Goal: Entertainment & Leisure: Consume media (video, audio)

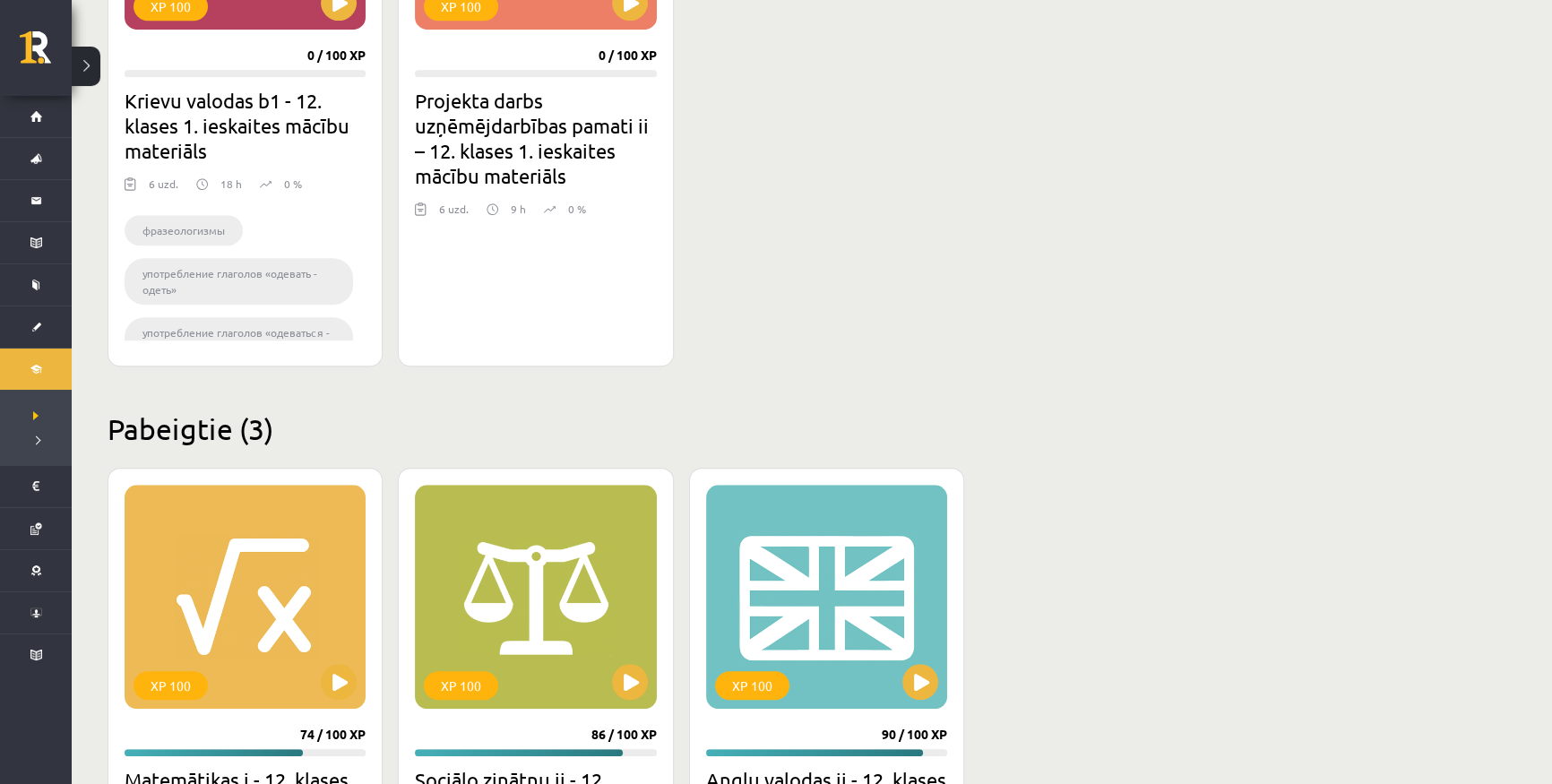
scroll to position [2036, 0]
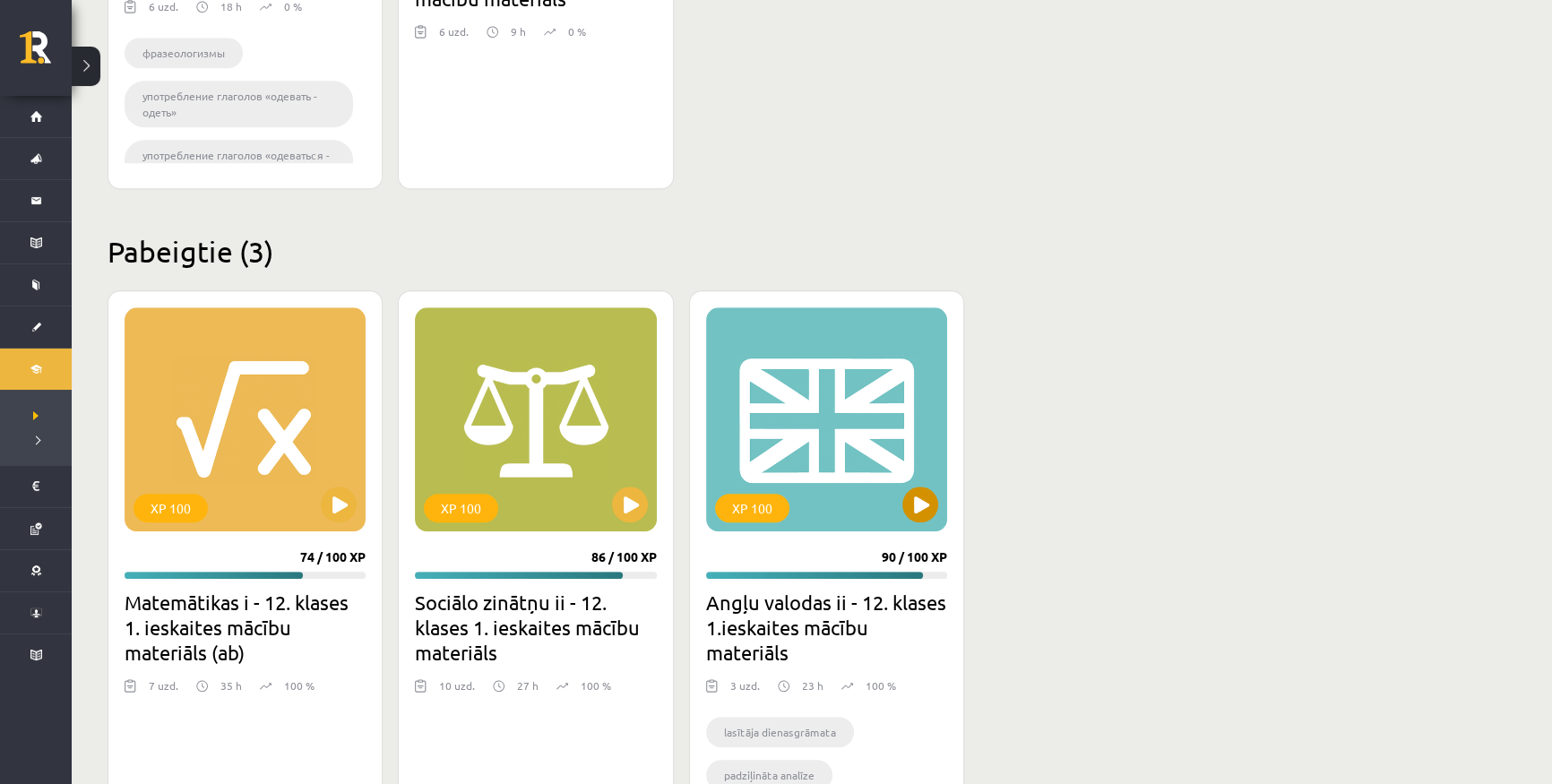
click at [846, 385] on div "XP 100" at bounding box center [827, 419] width 241 height 224
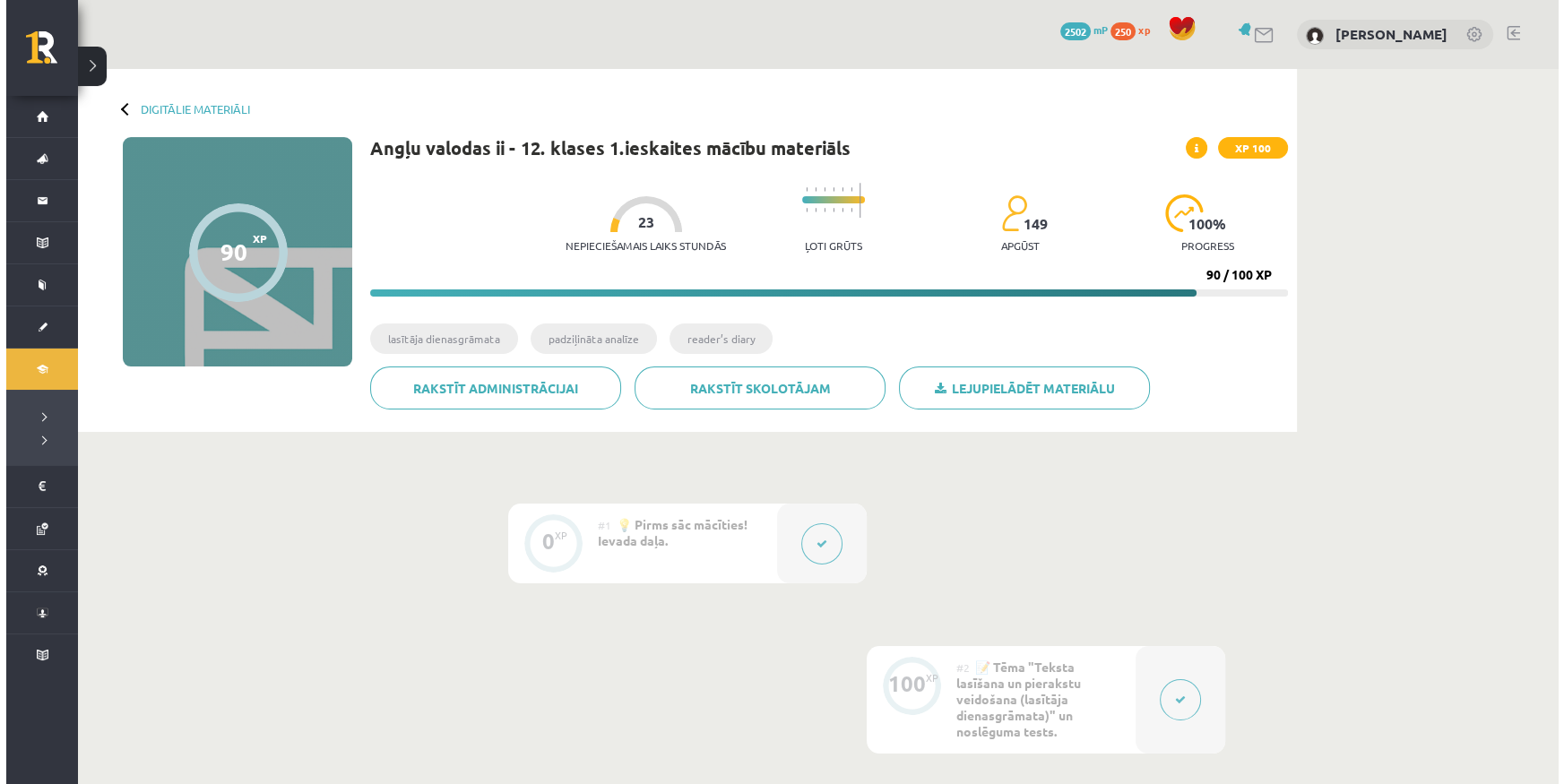
scroll to position [406, 0]
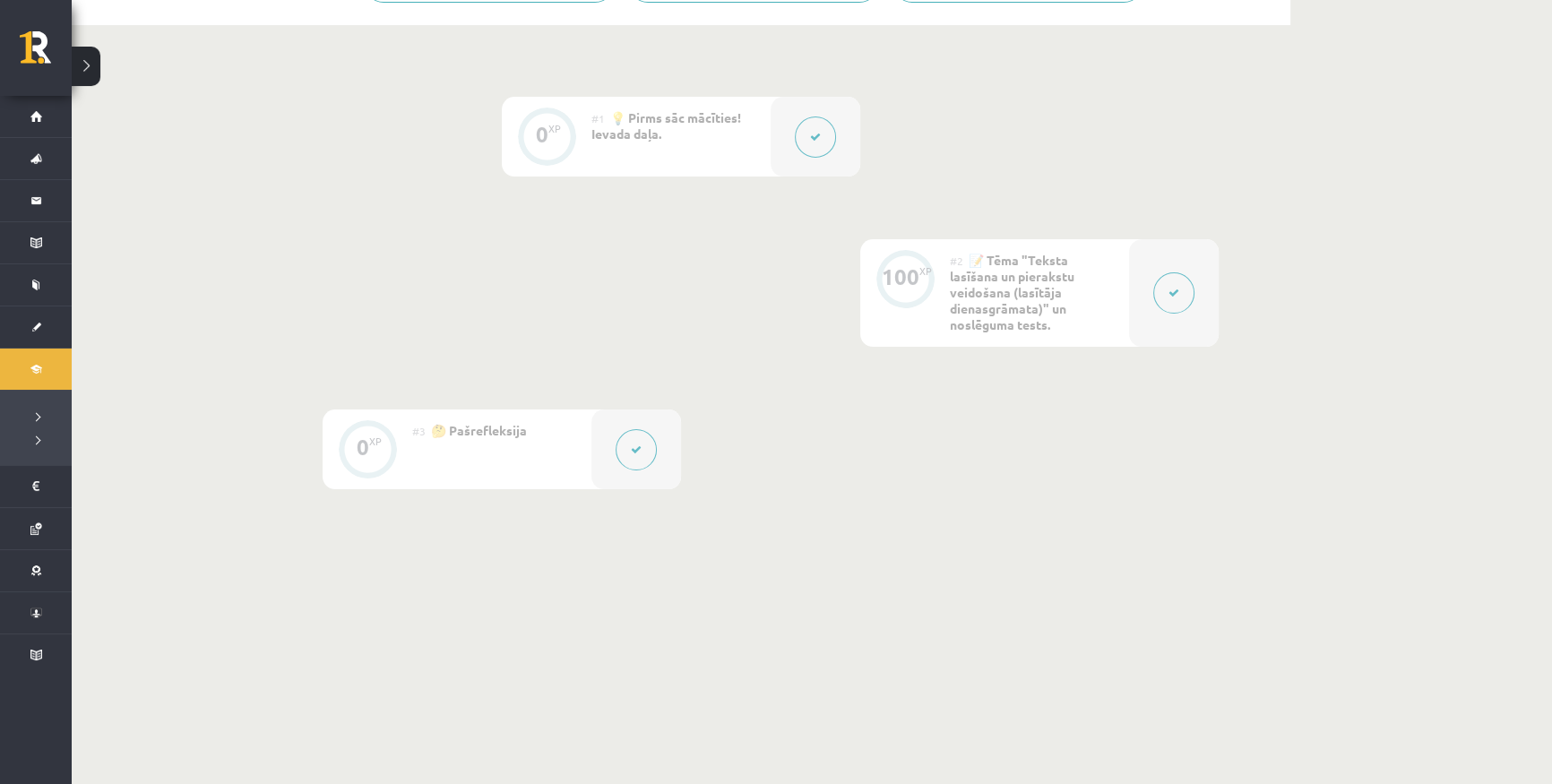
click at [636, 416] on div at bounding box center [636, 449] width 90 height 80
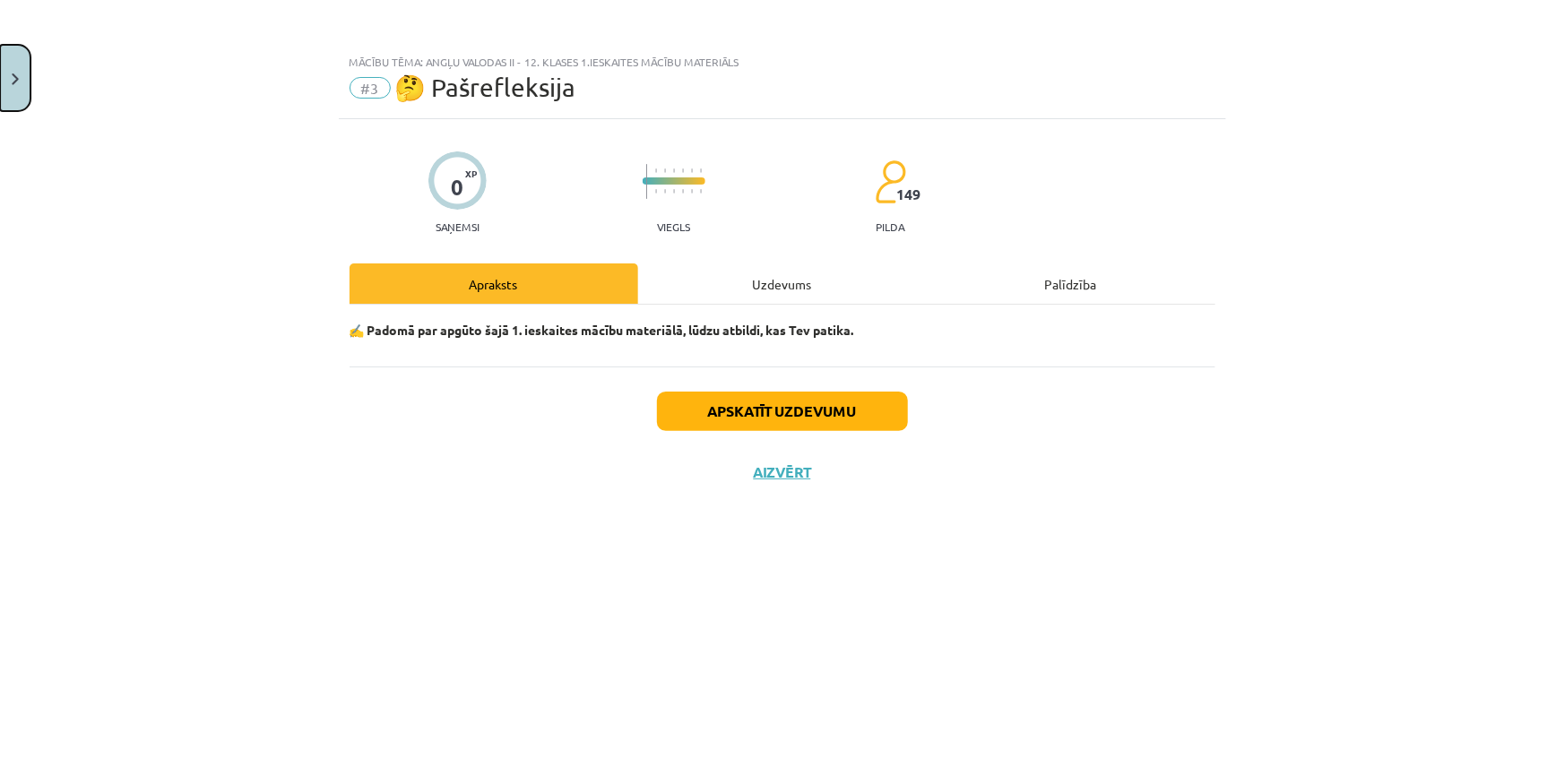
click at [9, 60] on button "Close" at bounding box center [15, 77] width 31 height 66
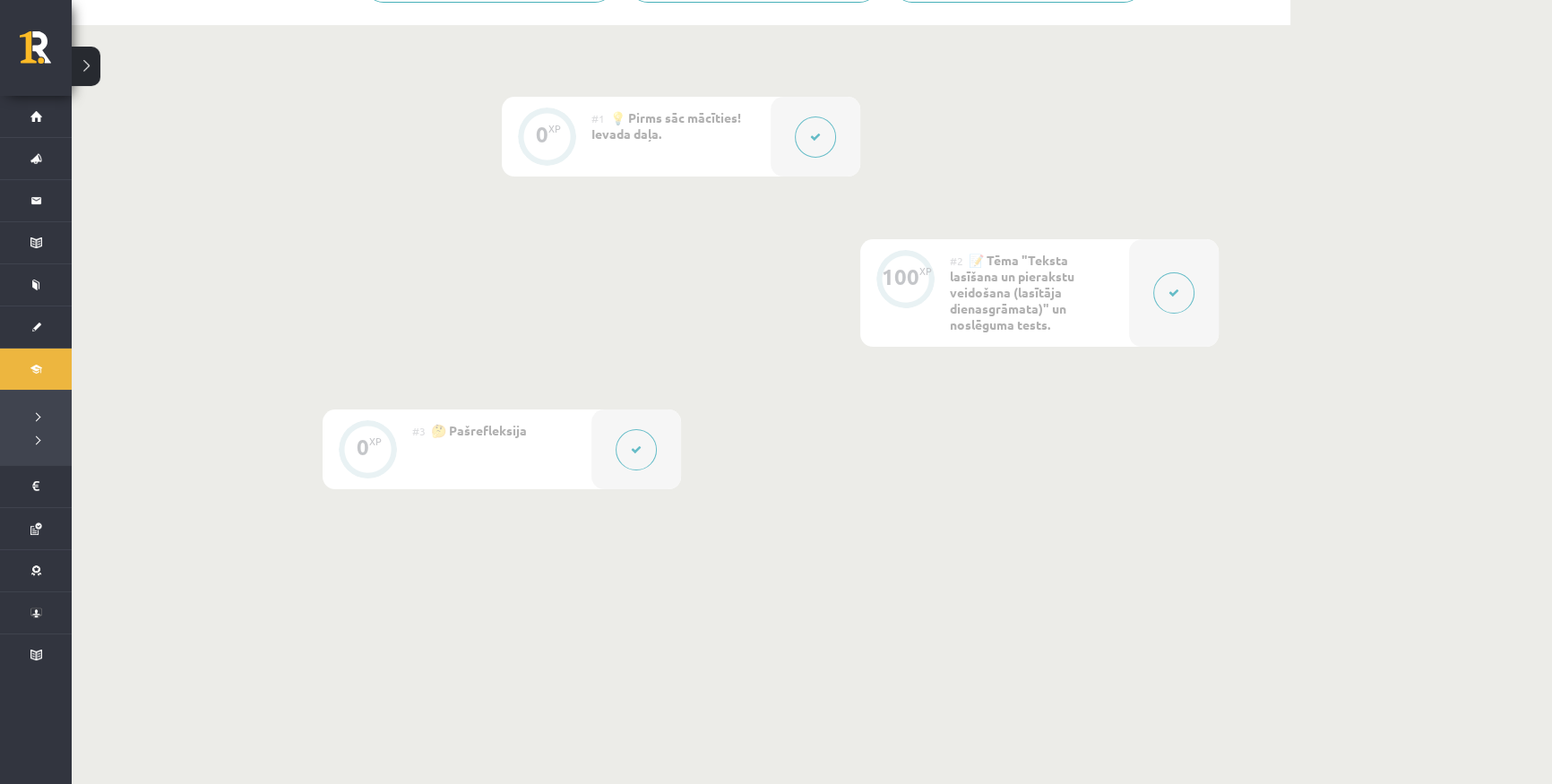
click at [1173, 278] on button at bounding box center [1174, 293] width 42 height 42
